Goal: Task Accomplishment & Management: Manage account settings

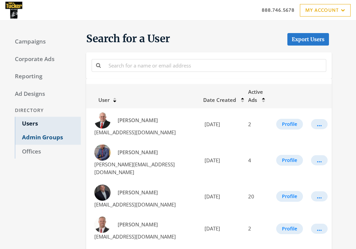
click at [47, 137] on link "Admin Groups" at bounding box center [48, 138] width 66 height 14
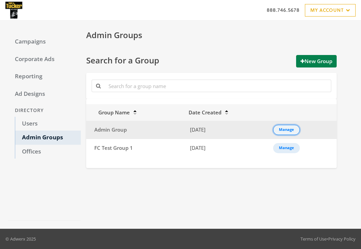
click at [292, 130] on div "Manage" at bounding box center [286, 130] width 15 height 1
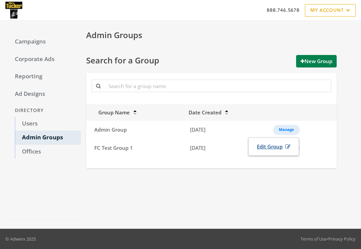
click at [281, 147] on link "Edit Group" at bounding box center [273, 147] width 42 height 13
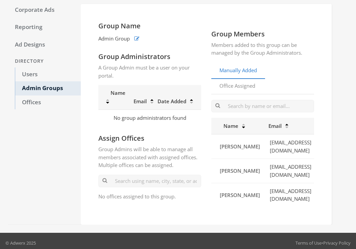
scroll to position [52, 0]
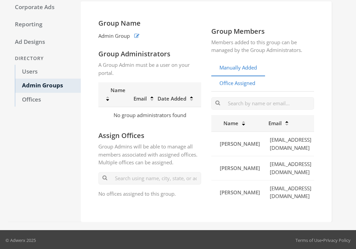
click at [244, 84] on link "Office Assigned" at bounding box center [237, 83] width 52 height 17
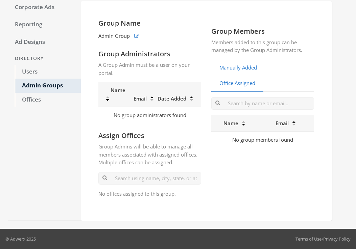
click at [242, 70] on link "Manually Added" at bounding box center [238, 68] width 54 height 17
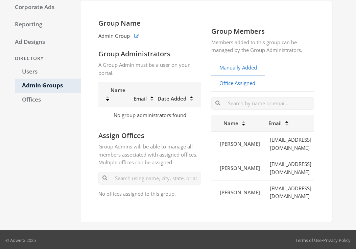
click at [245, 85] on link "Office Assigned" at bounding box center [237, 83] width 52 height 17
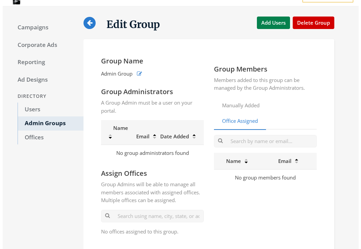
scroll to position [25, 0]
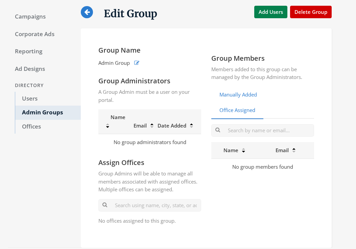
click at [243, 94] on link "Manually Added" at bounding box center [238, 95] width 54 height 17
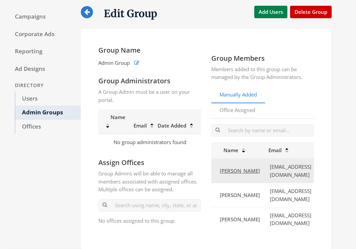
click at [232, 169] on span "[PERSON_NAME]" at bounding box center [240, 171] width 40 height 7
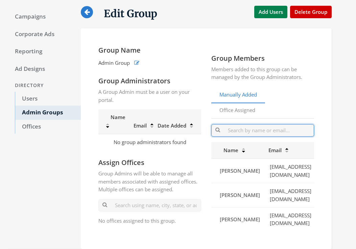
click at [246, 132] on input "text" at bounding box center [262, 130] width 103 height 13
paste input "[EMAIL_ADDRESS][DOMAIN_NAME]"
type input "[EMAIL_ADDRESS][DOMAIN_NAME]"
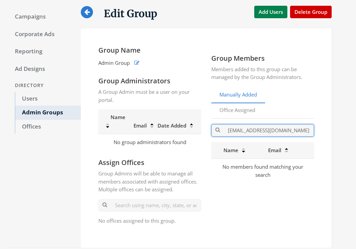
drag, startPoint x: 302, startPoint y: 132, endPoint x: 223, endPoint y: 127, distance: 79.6
click at [223, 127] on input "[EMAIL_ADDRESS][DOMAIN_NAME]" at bounding box center [262, 130] width 103 height 13
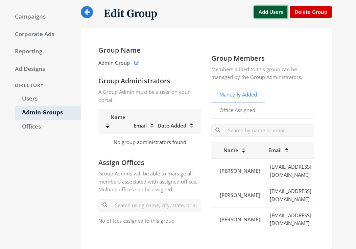
click at [277, 10] on button "Add Users" at bounding box center [270, 12] width 33 height 13
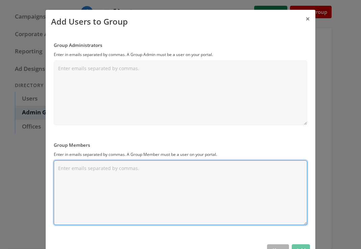
click at [89, 170] on textarea "Group Members" at bounding box center [180, 192] width 253 height 65
paste textarea "[EMAIL_ADDRESS][DOMAIN_NAME]"
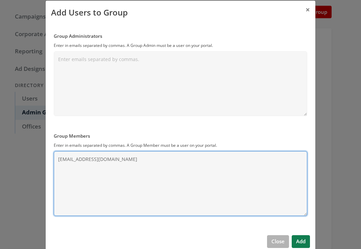
scroll to position [23, 0]
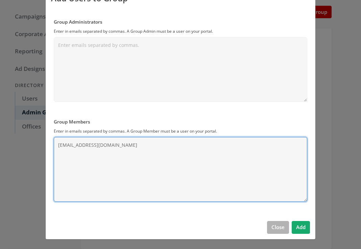
type textarea "[EMAIL_ADDRESS][DOMAIN_NAME]"
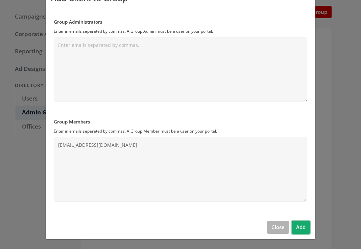
click at [298, 229] on button "Add" at bounding box center [301, 227] width 18 height 13
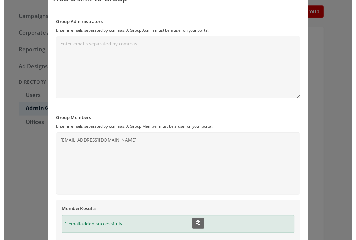
scroll to position [0, 0]
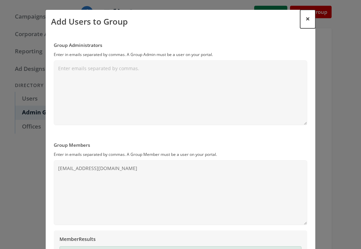
click at [305, 18] on span "×" at bounding box center [307, 19] width 4 height 10
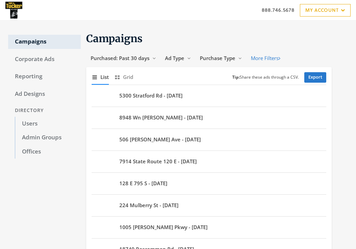
click at [15, 9] on img at bounding box center [13, 10] width 17 height 17
click at [52, 141] on link "Admin Groups" at bounding box center [48, 138] width 66 height 14
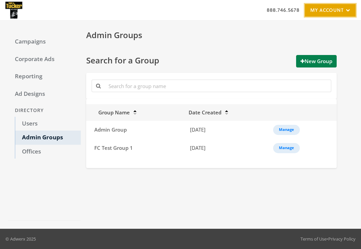
click at [317, 15] on link "My Account" at bounding box center [330, 10] width 51 height 13
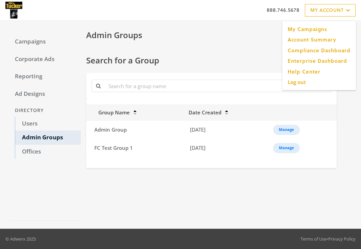
click at [197, 31] on div "Admin Groups" at bounding box center [209, 35] width 256 height 13
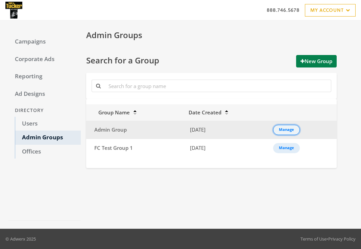
click at [286, 130] on div "Manage" at bounding box center [286, 130] width 15 height 1
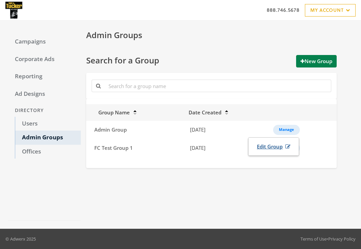
click at [275, 147] on link "Edit Group" at bounding box center [273, 147] width 42 height 13
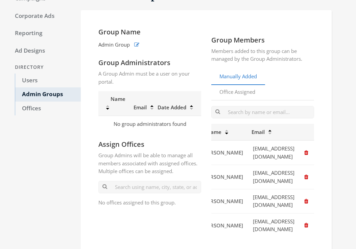
scroll to position [0, 71]
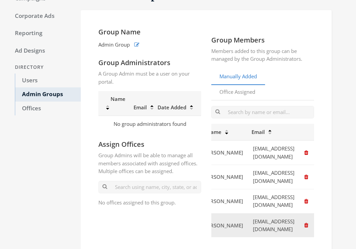
click at [307, 223] on icon "button" at bounding box center [306, 225] width 4 height 5
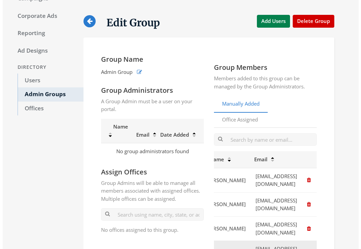
scroll to position [0, 70]
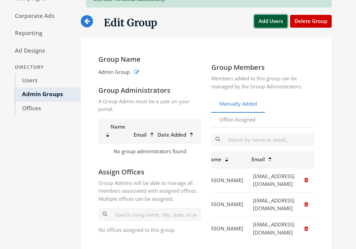
click at [269, 24] on button "Add Users" at bounding box center [270, 21] width 33 height 13
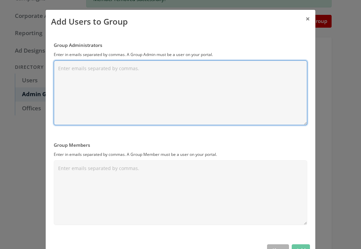
click at [133, 84] on textarea "Group Administrators" at bounding box center [180, 92] width 253 height 65
paste textarea "[EMAIL_ADDRESS][DOMAIN_NAME]"
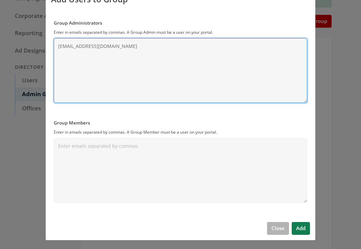
scroll to position [23, 0]
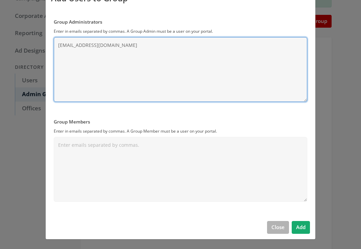
type textarea "[EMAIL_ADDRESS][DOMAIN_NAME]"
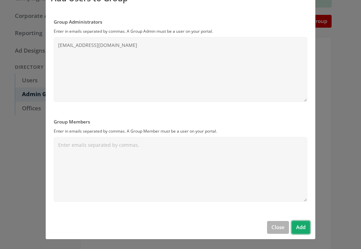
click at [294, 230] on button "Add" at bounding box center [301, 227] width 18 height 13
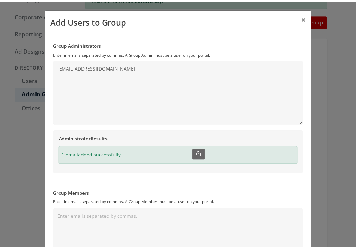
scroll to position [0, 0]
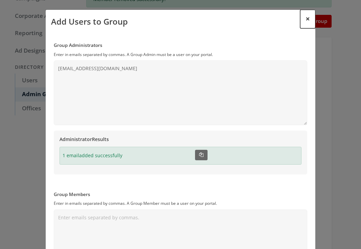
click at [305, 18] on span "×" at bounding box center [307, 19] width 4 height 10
